Goal: Task Accomplishment & Management: Use online tool/utility

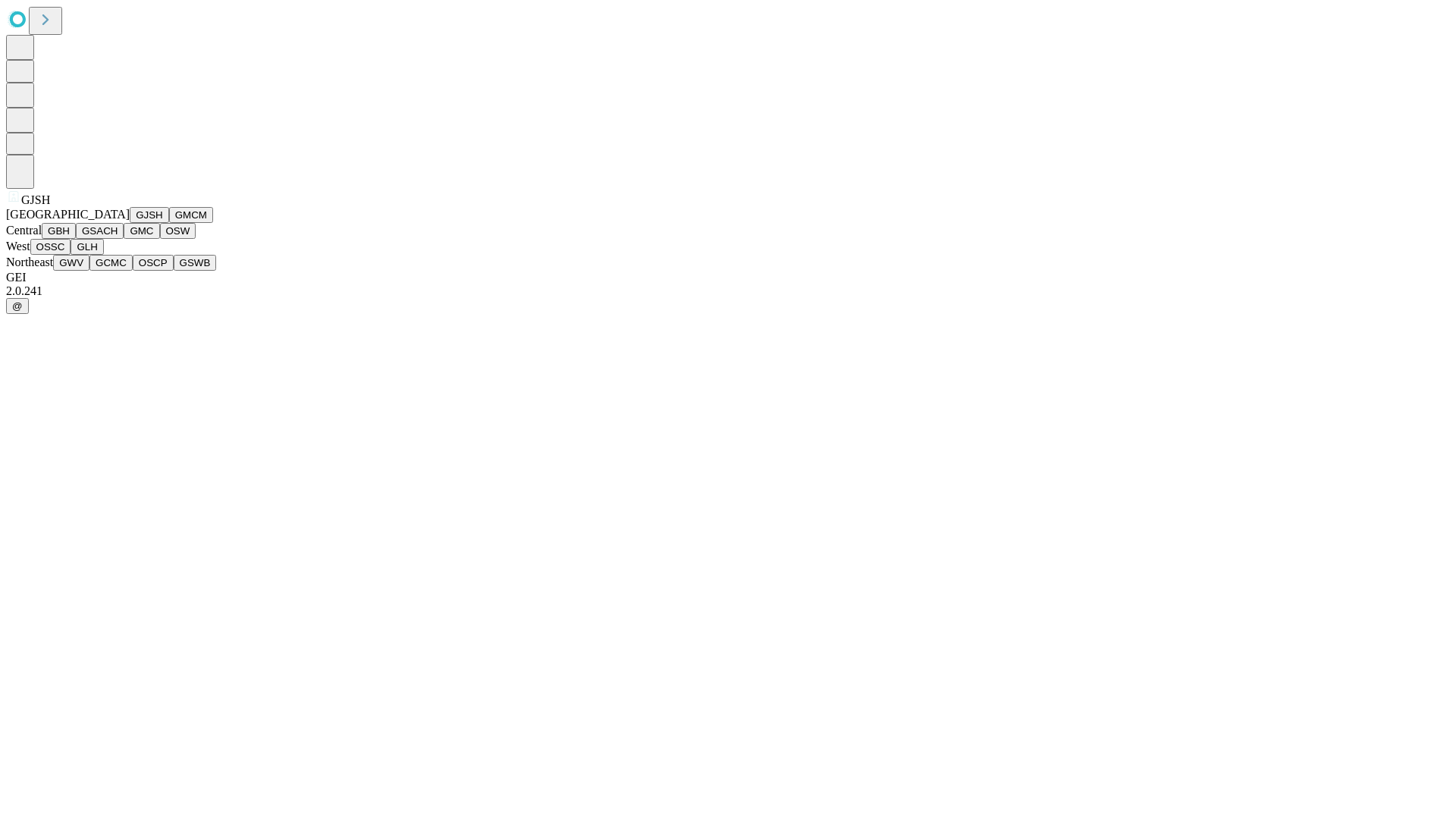
click at [130, 223] on button "GJSH" at bounding box center [149, 214] width 40 height 16
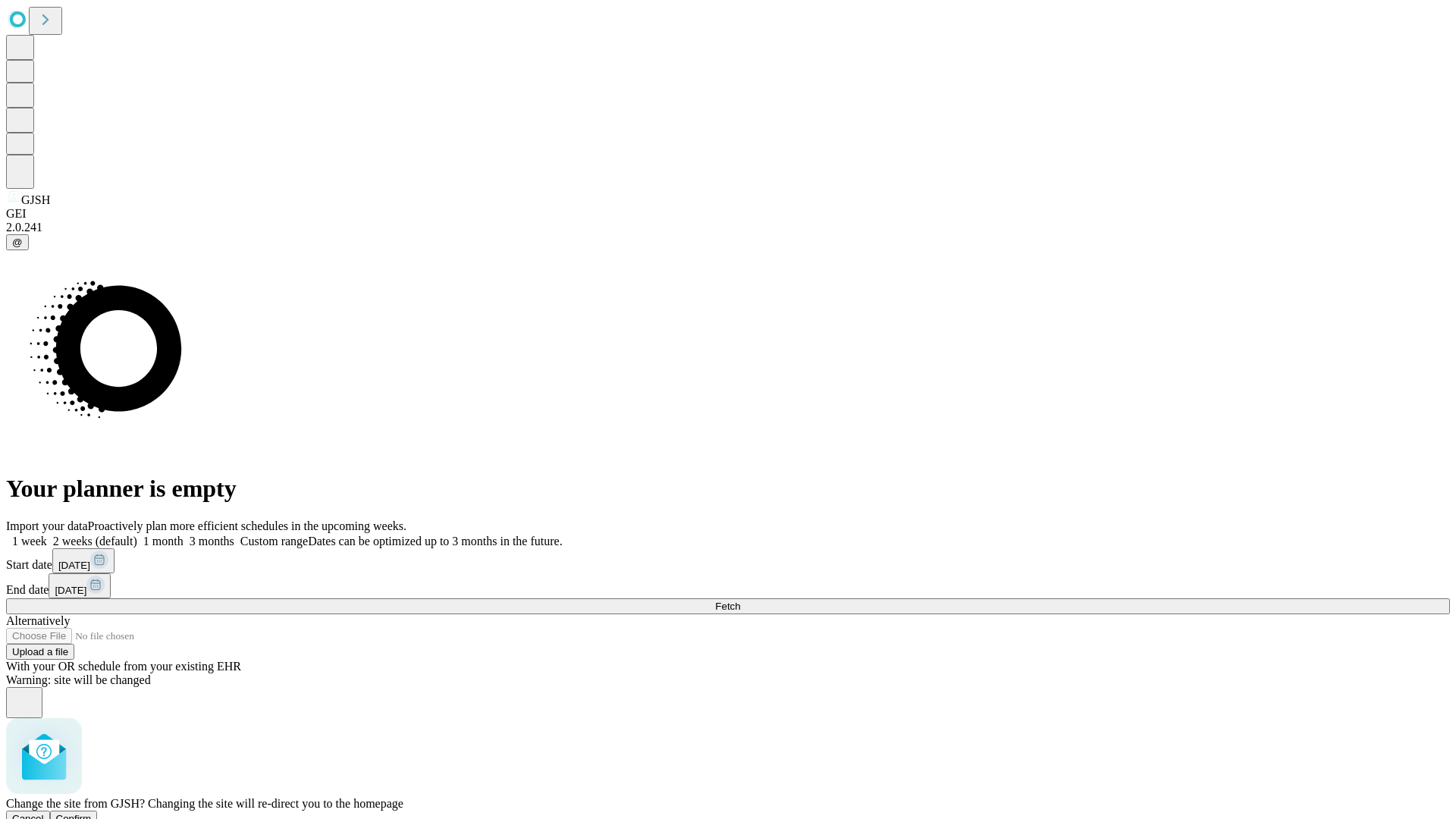
click at [92, 813] on span "Confirm" at bounding box center [74, 819] width 36 height 11
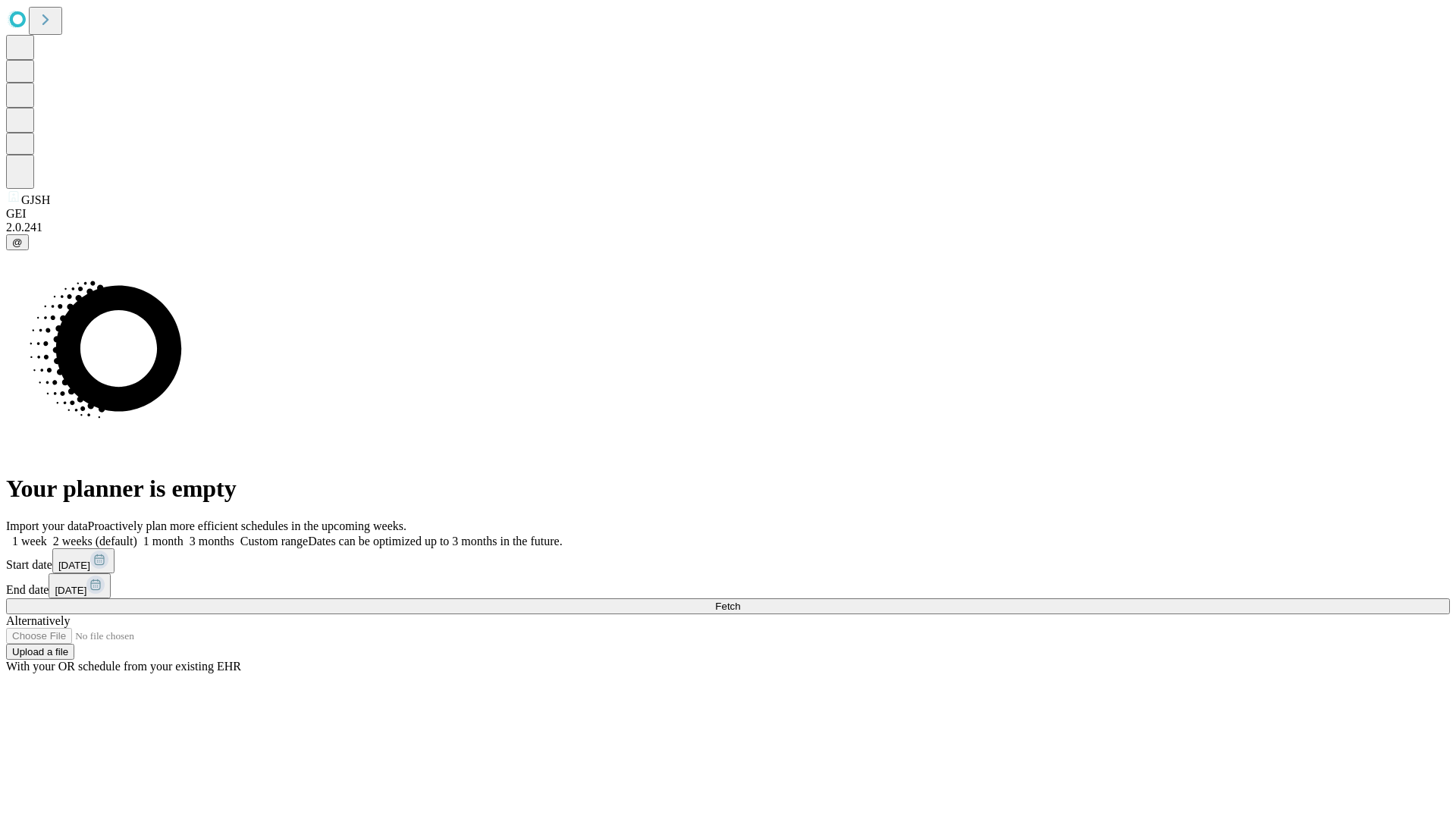
click at [47, 535] on label "1 week" at bounding box center [27, 541] width 41 height 13
click at [740, 601] on span "Fetch" at bounding box center [727, 607] width 25 height 11
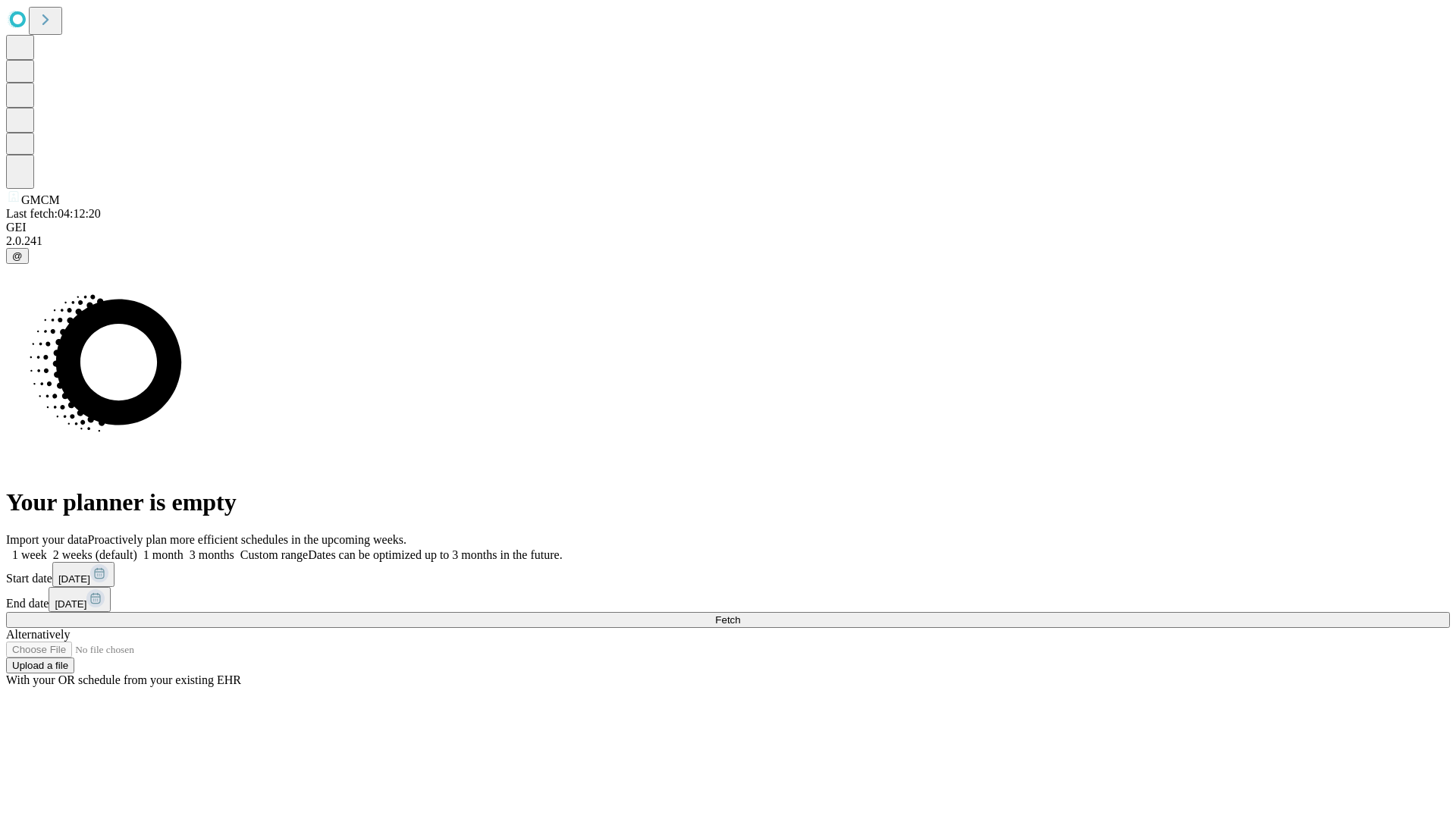
click at [47, 549] on label "1 week" at bounding box center [27, 555] width 41 height 13
click at [740, 614] on span "Fetch" at bounding box center [727, 620] width 25 height 11
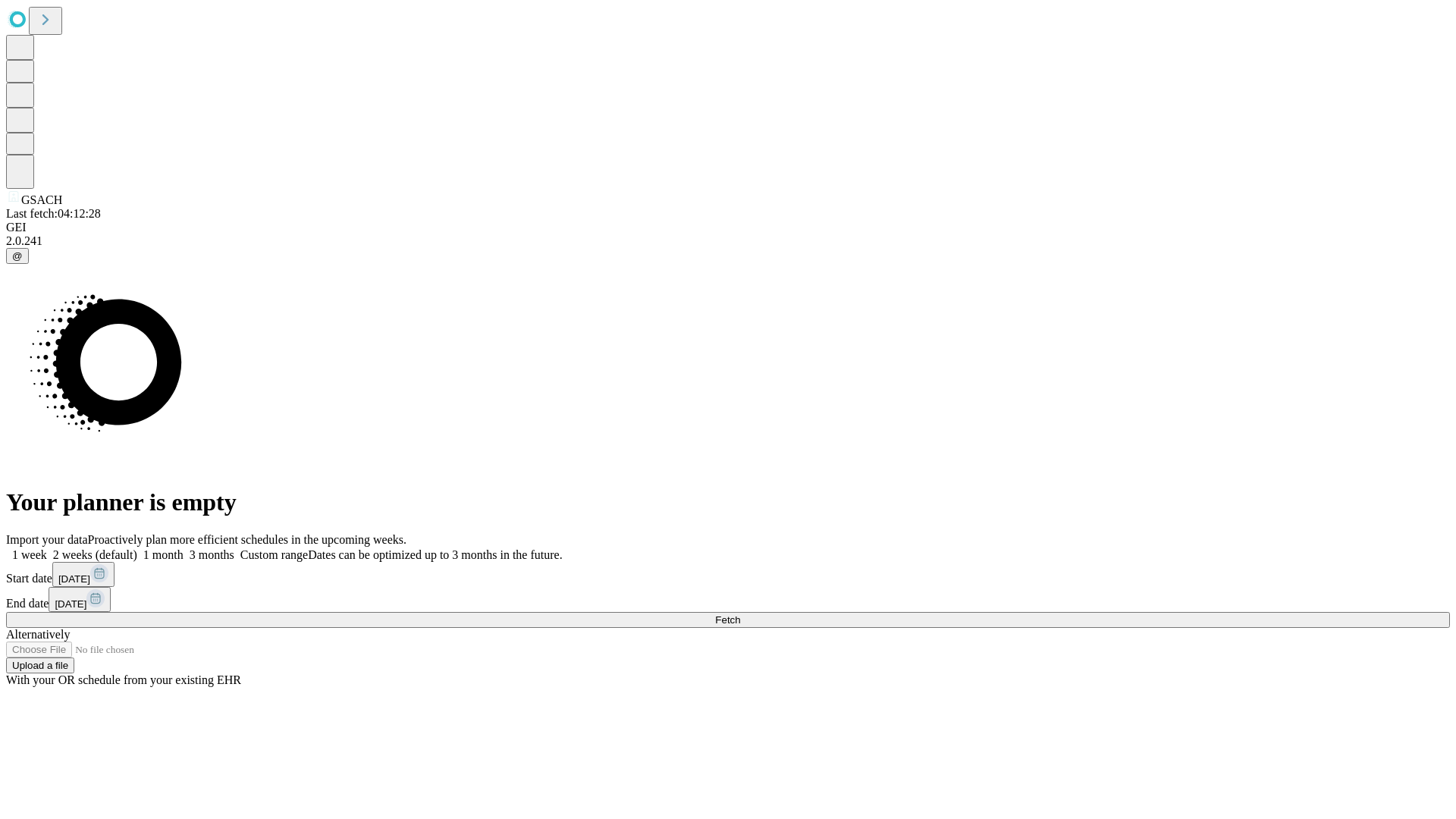
click at [740, 614] on span "Fetch" at bounding box center [727, 620] width 25 height 11
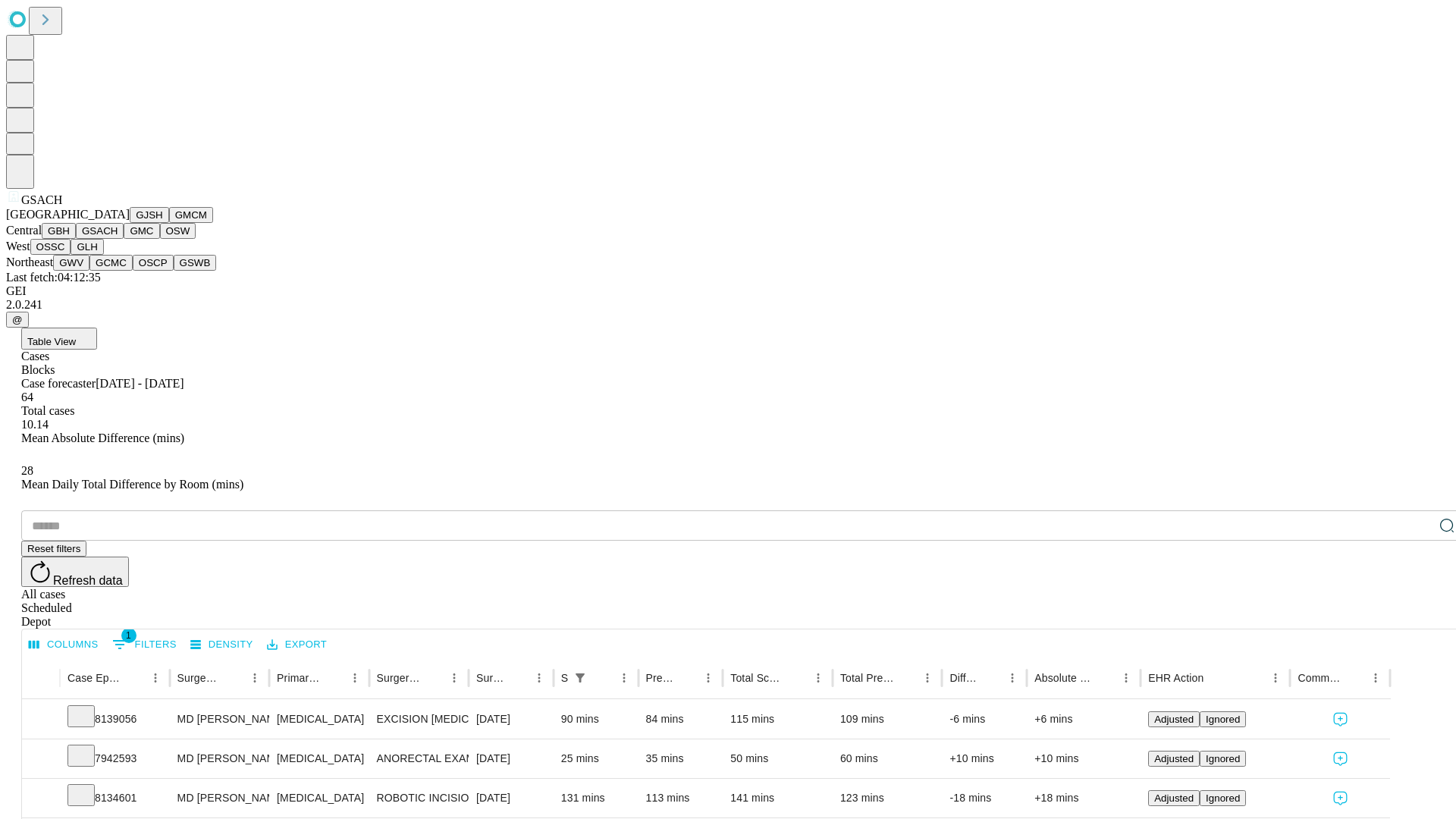
click at [123, 239] on button "GMC" at bounding box center [141, 231] width 36 height 16
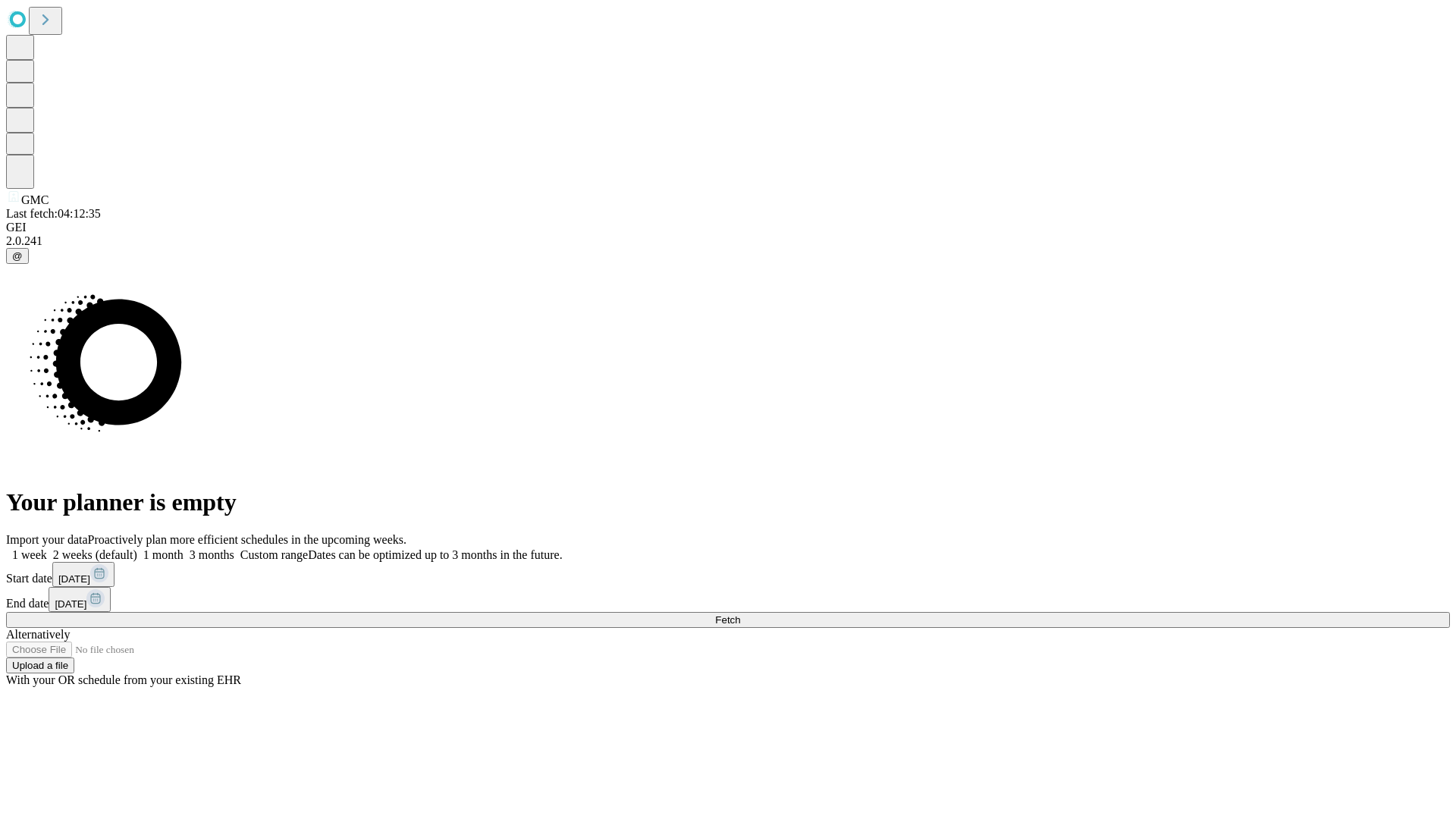
click at [47, 549] on label "1 week" at bounding box center [27, 555] width 41 height 13
click at [740, 614] on span "Fetch" at bounding box center [727, 620] width 25 height 11
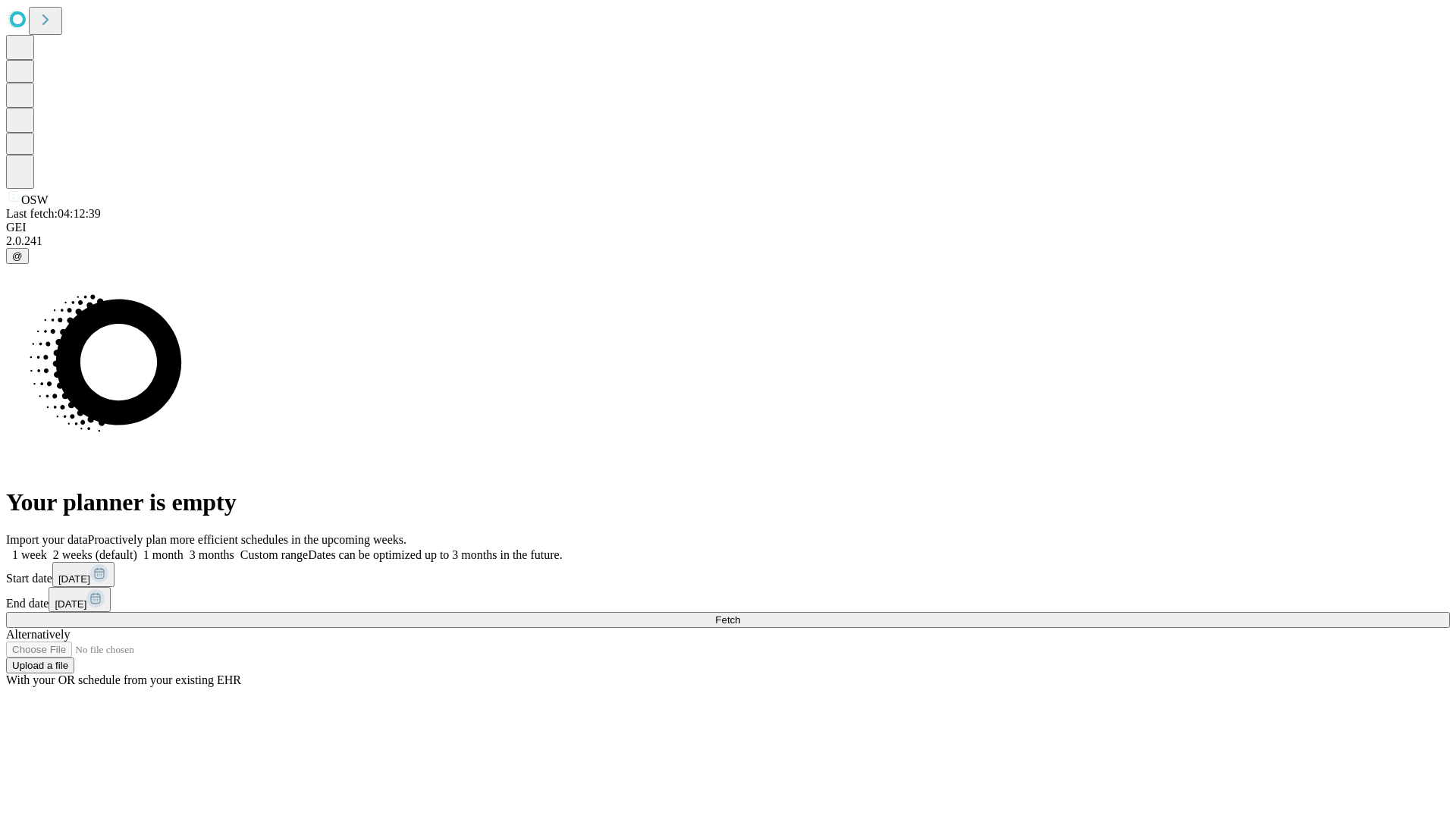
click at [740, 614] on span "Fetch" at bounding box center [727, 620] width 25 height 11
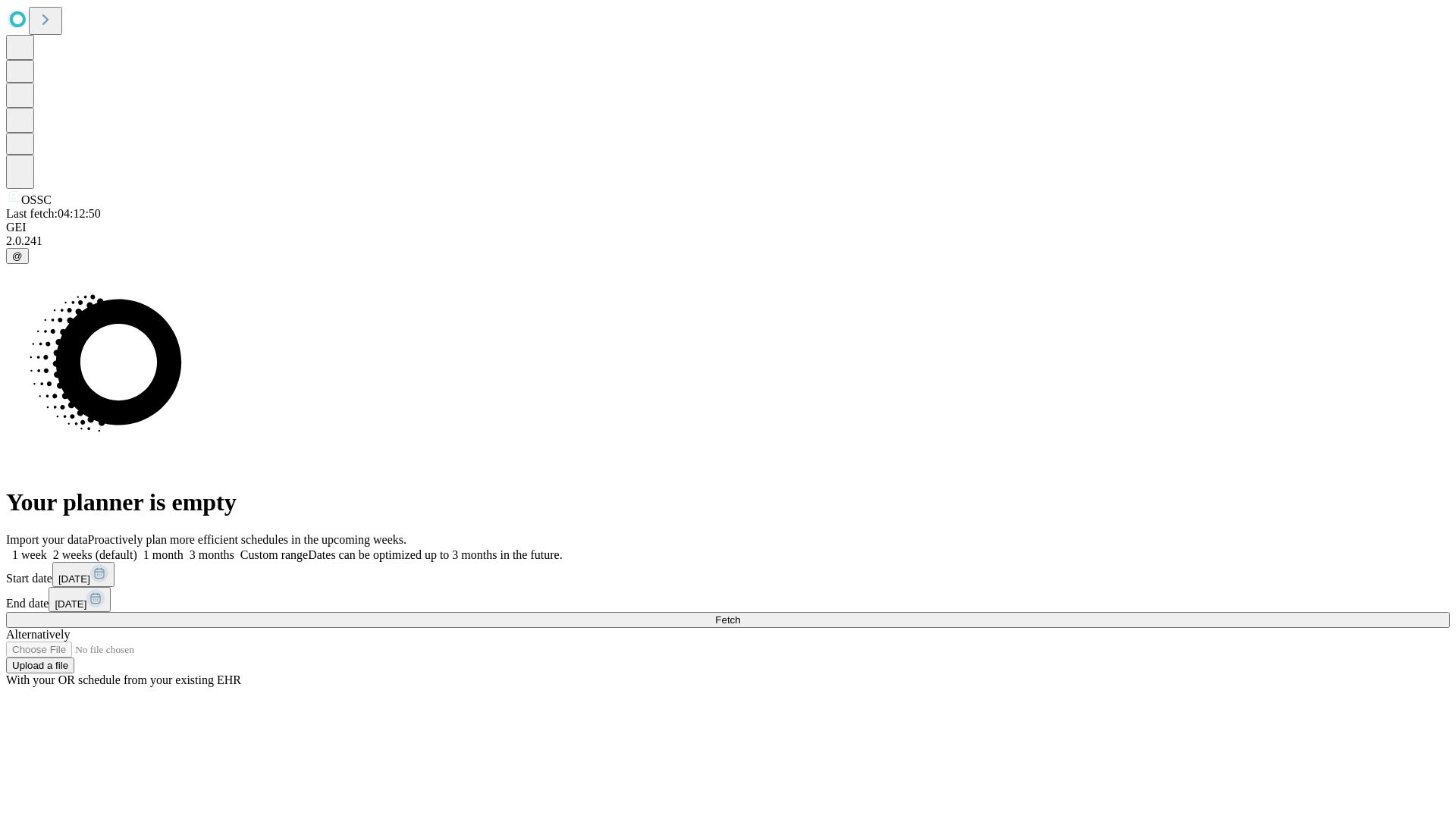
click at [47, 549] on label "1 week" at bounding box center [27, 555] width 41 height 13
click at [740, 614] on span "Fetch" at bounding box center [727, 620] width 25 height 11
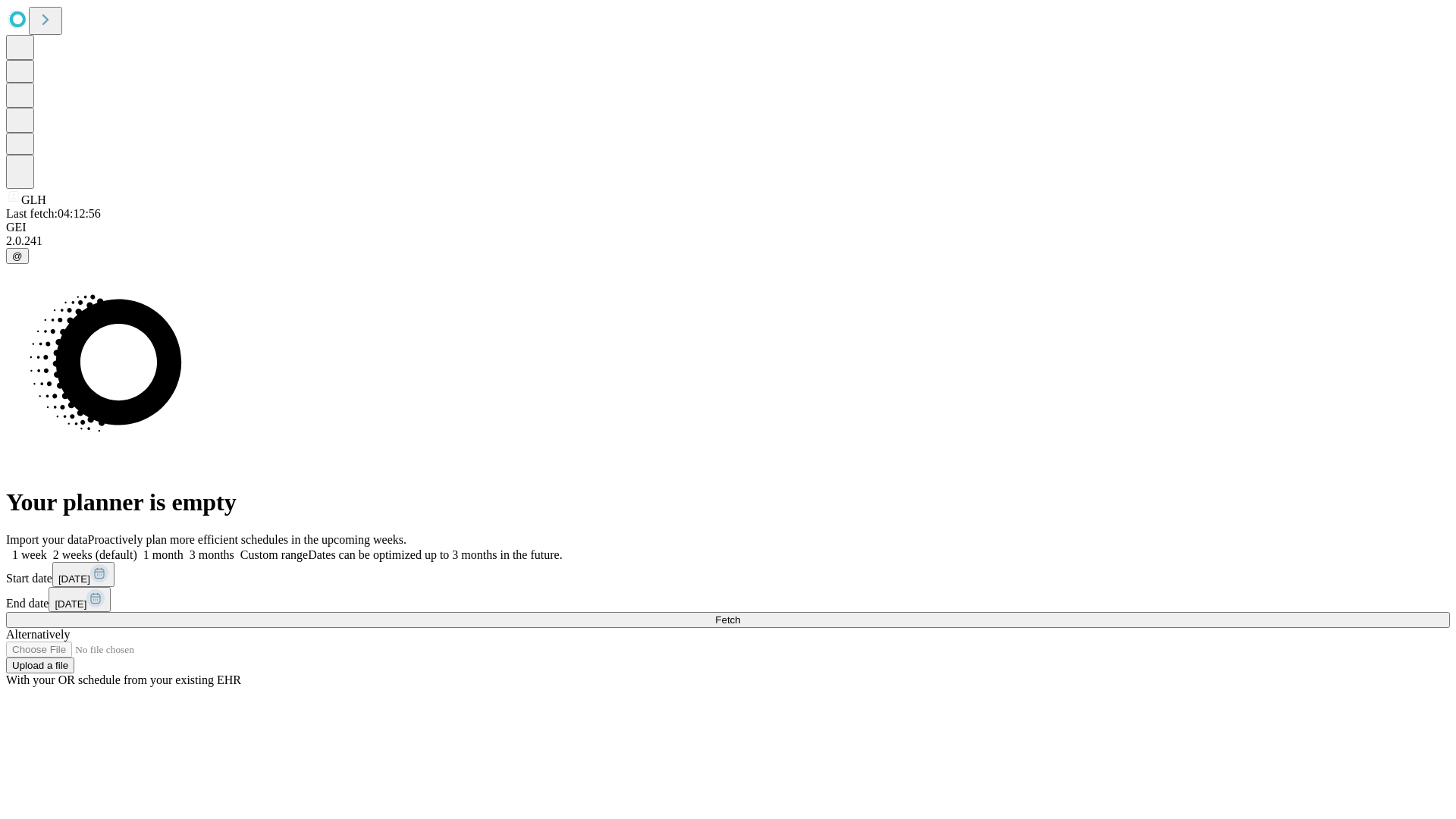
click at [47, 549] on label "1 week" at bounding box center [27, 555] width 41 height 13
click at [740, 614] on span "Fetch" at bounding box center [727, 620] width 25 height 11
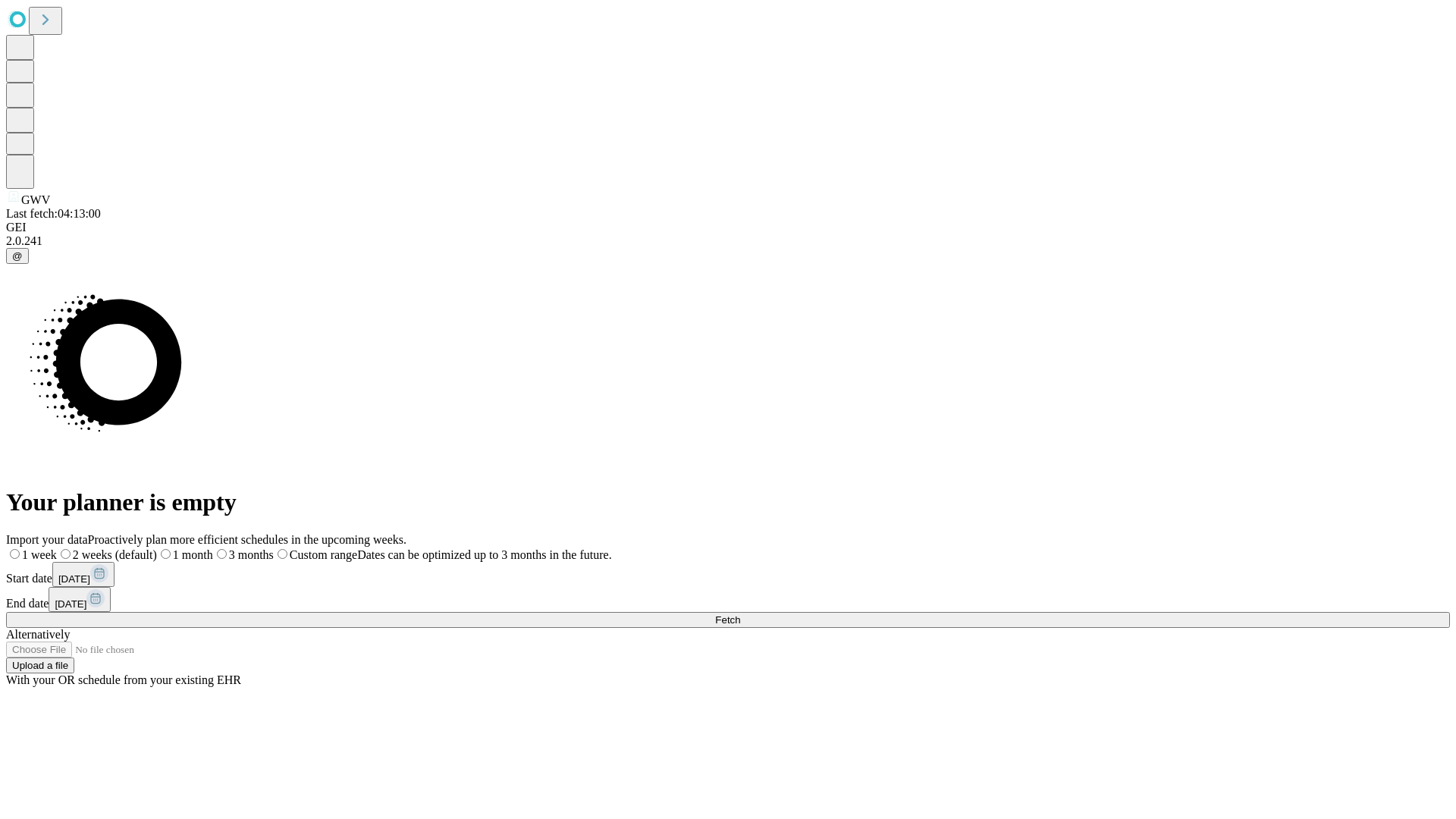
click at [57, 549] on label "1 week" at bounding box center [31, 555] width 51 height 13
click at [740, 614] on span "Fetch" at bounding box center [727, 620] width 25 height 11
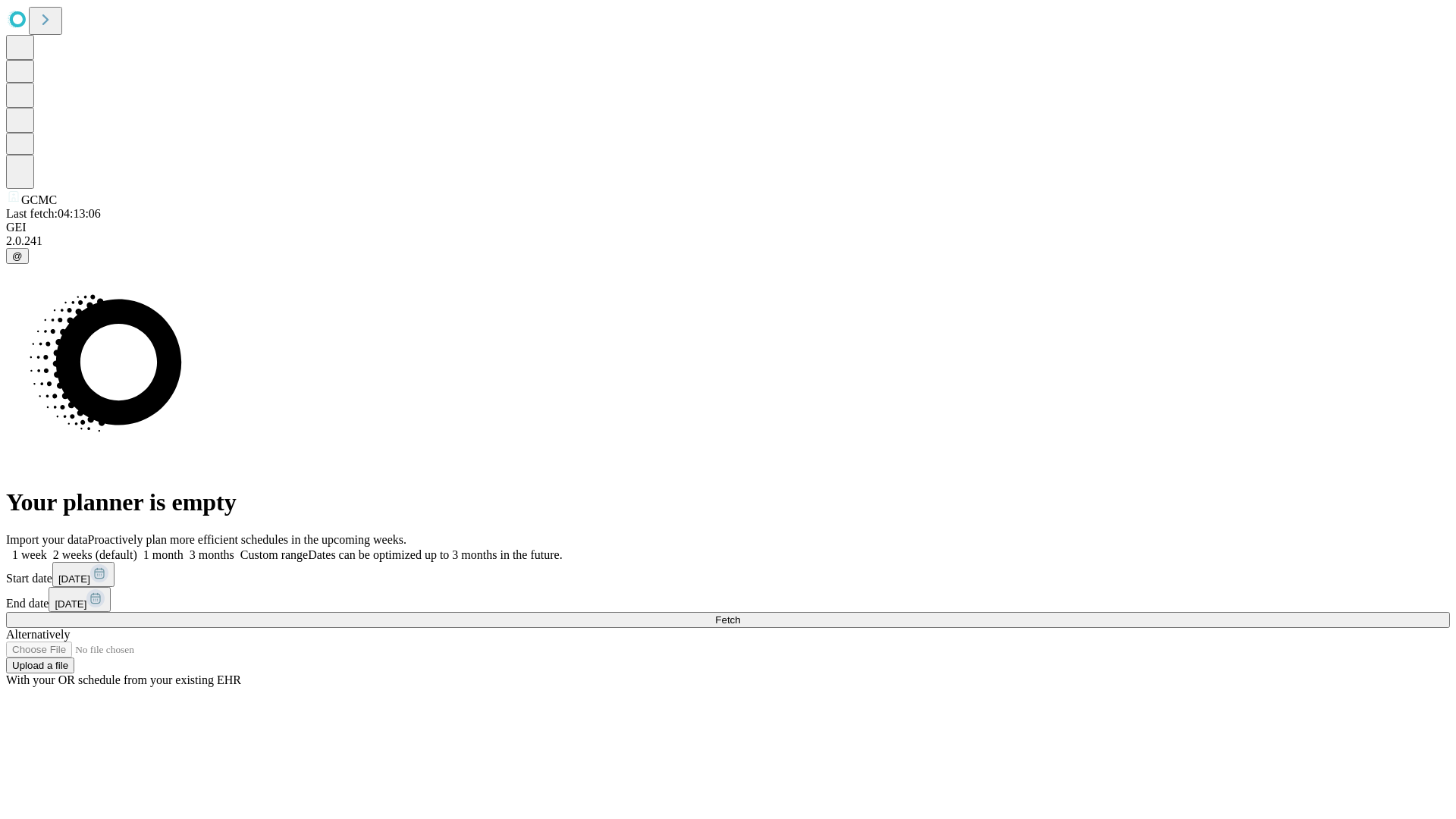
click at [47, 549] on label "1 week" at bounding box center [27, 555] width 41 height 13
click at [740, 614] on span "Fetch" at bounding box center [727, 620] width 25 height 11
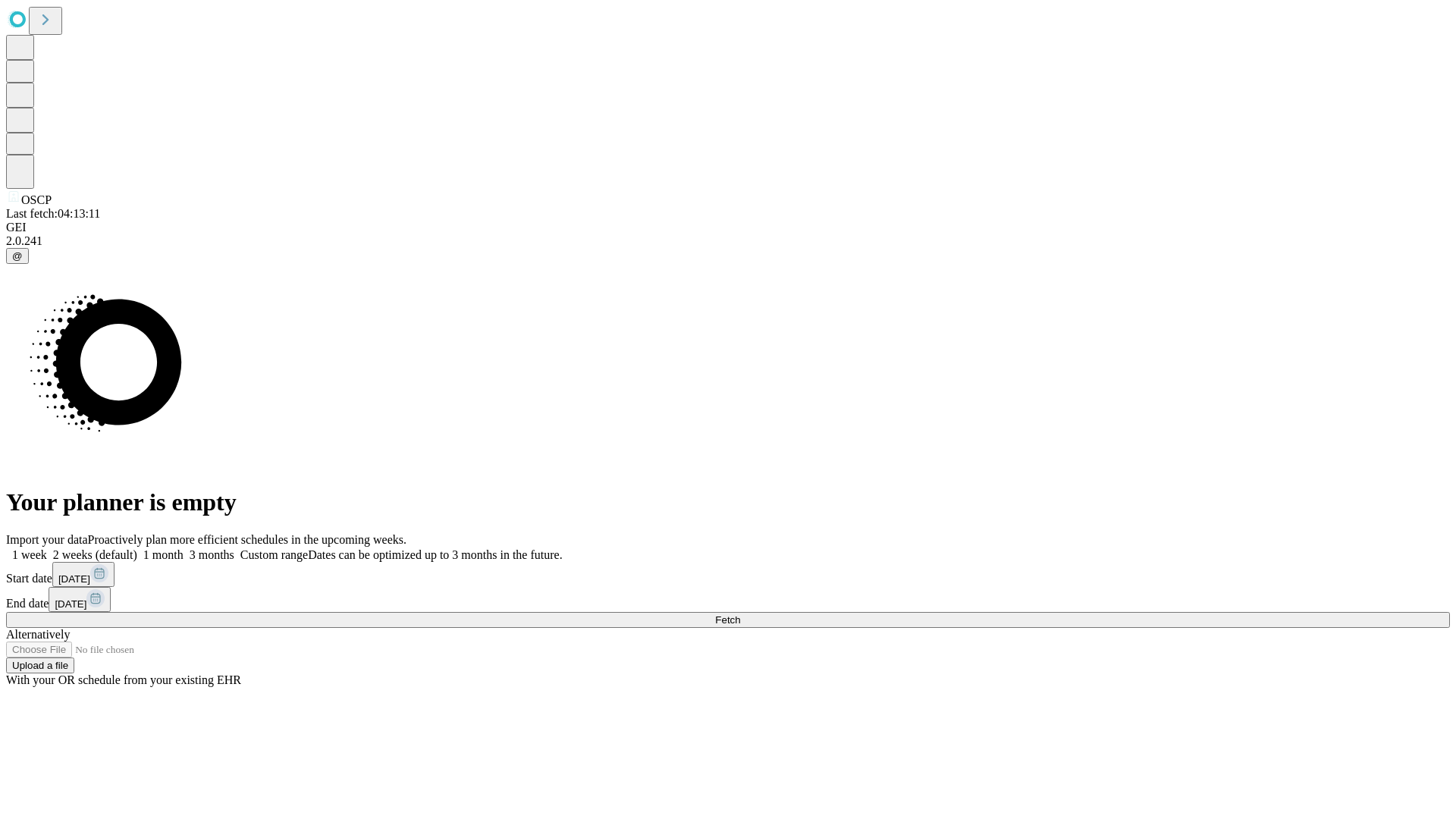
click at [47, 549] on label "1 week" at bounding box center [27, 555] width 41 height 13
click at [740, 614] on span "Fetch" at bounding box center [727, 620] width 25 height 11
